Goal: Check status: Check status

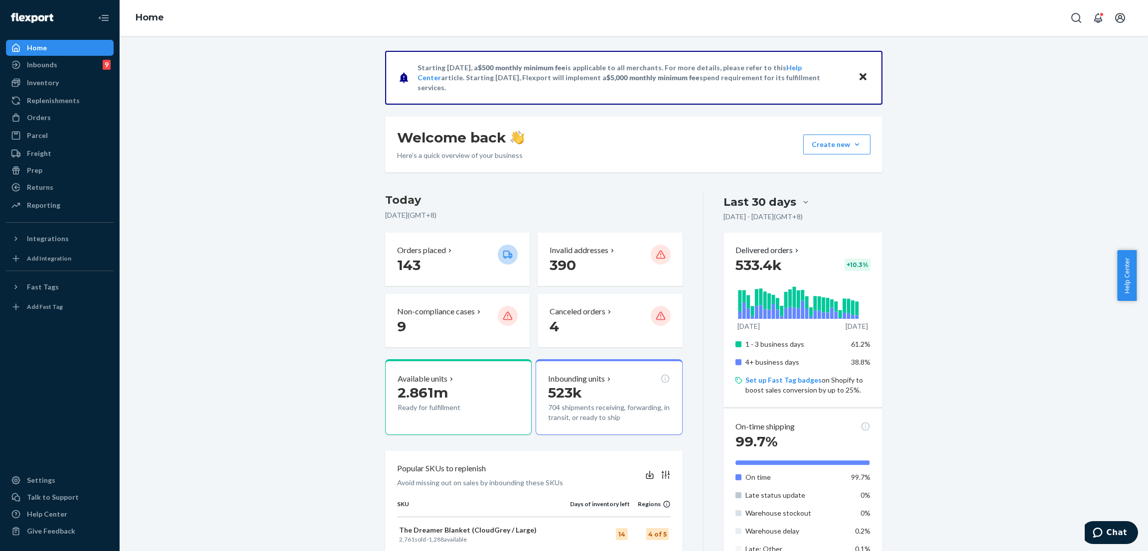
click at [232, 69] on div "Starting [DATE], a $500 monthly minimum fee is applicable to all merchants. For…" at bounding box center [634, 506] width 1014 height 910
click at [59, 115] on div "Orders" at bounding box center [60, 118] width 106 height 14
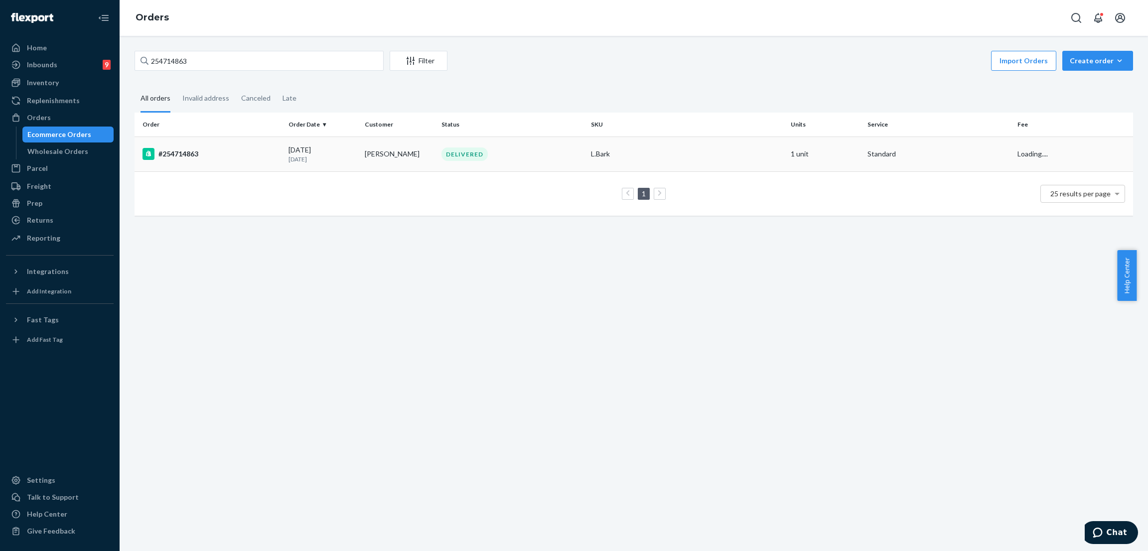
type input "254714863"
click at [459, 150] on div "DELIVERED" at bounding box center [465, 154] width 46 height 13
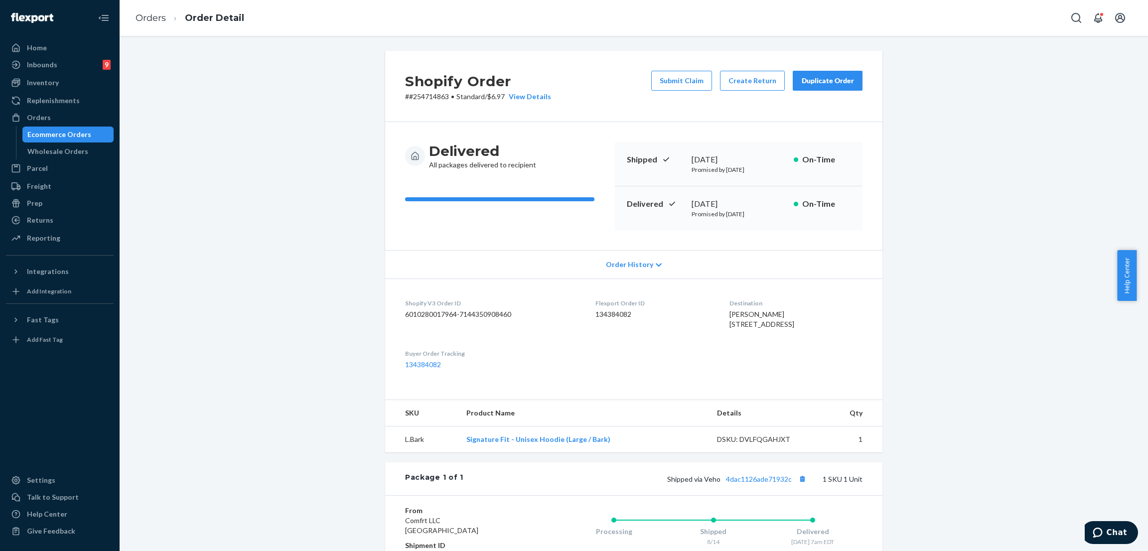
click at [354, 117] on div "Shopify Order # #254714863 • Standard / $6.97 View Details Submit Claim Create …" at bounding box center [634, 364] width 1014 height 626
click at [95, 128] on div "Ecommerce Orders" at bounding box center [68, 135] width 90 height 14
click at [93, 113] on div "Orders" at bounding box center [60, 118] width 106 height 14
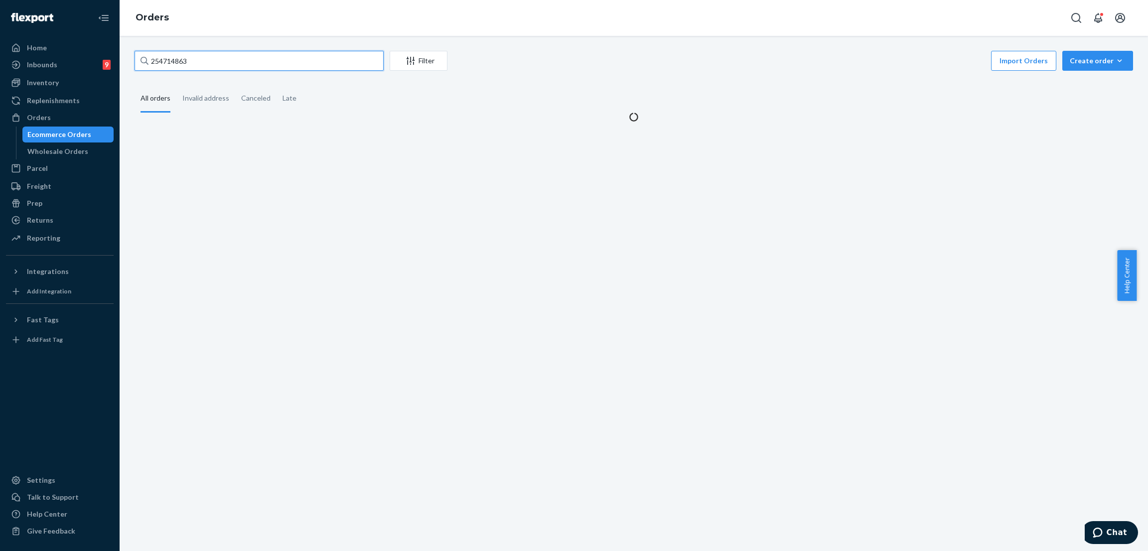
click at [278, 61] on input "254714863" at bounding box center [259, 61] width 249 height 20
paste input "35552"
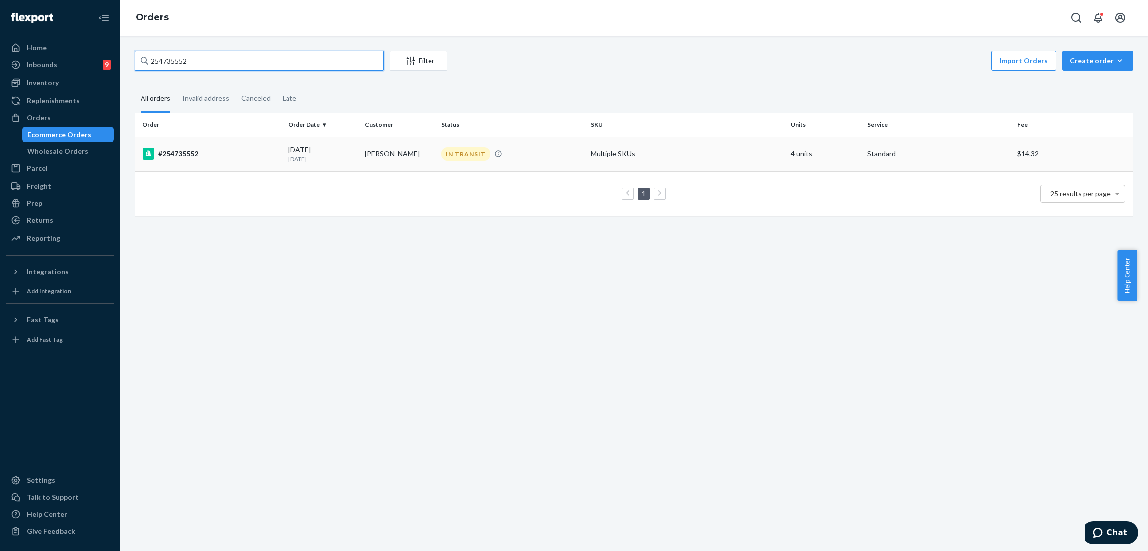
type input "254735552"
click at [510, 150] on div "IN TRANSIT" at bounding box center [513, 154] width 146 height 13
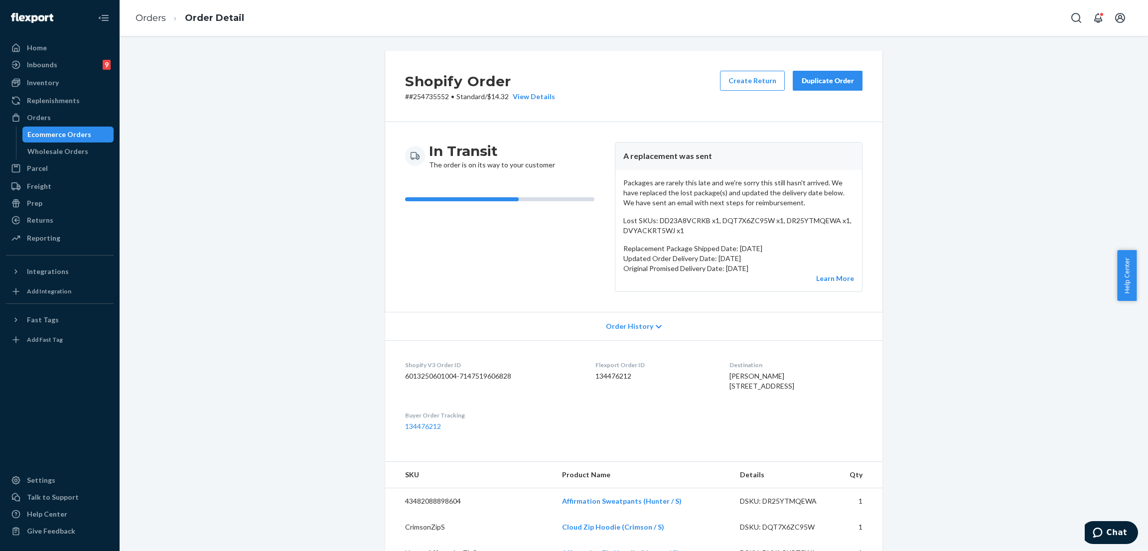
click at [327, 133] on div "Shopify Order # #254735552 • Standard / $14.32 View Details Create Return Dupli…" at bounding box center [634, 483] width 1014 height 864
click at [307, 96] on div "Shopify Order # #254735552 • Standard / $14.32 View Details Create Return Dupli…" at bounding box center [634, 483] width 1014 height 864
